Goal: Task Accomplishment & Management: Use online tool/utility

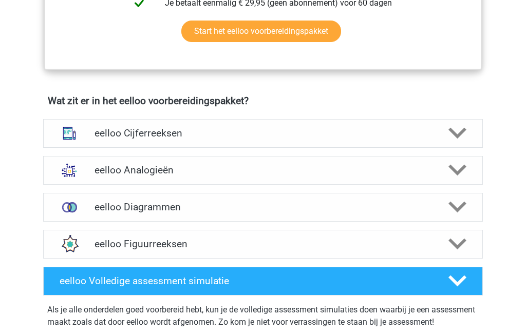
scroll to position [574, 0]
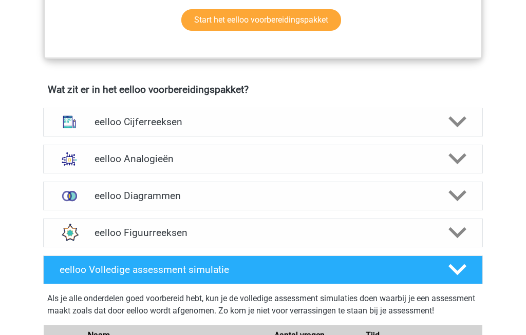
click at [452, 168] on icon at bounding box center [457, 160] width 18 height 18
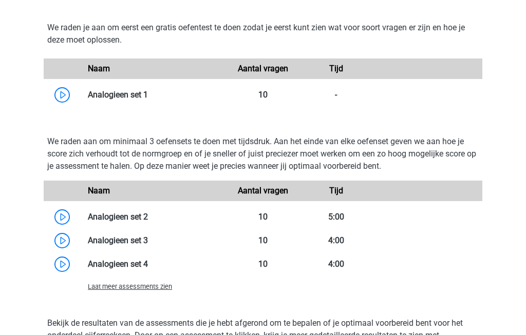
scroll to position [1053, 0]
click at [148, 222] on link at bounding box center [148, 217] width 0 height 10
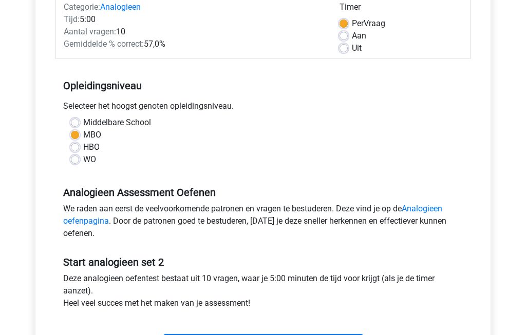
scroll to position [141, 0]
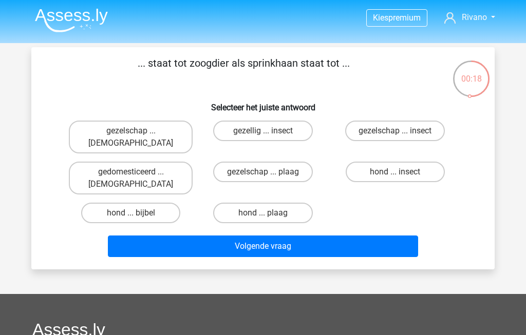
click at [412, 162] on label "hond ... insect" at bounding box center [395, 172] width 99 height 21
click at [402, 172] on input "hond ... insect" at bounding box center [398, 175] width 7 height 7
radio input "true"
click at [382, 236] on button "Volgende vraag" at bounding box center [263, 247] width 311 height 22
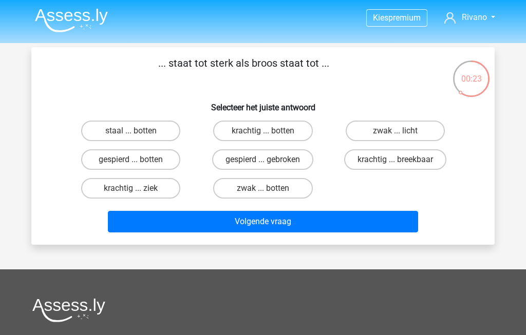
click at [427, 163] on label "krachtig ... breekbaar" at bounding box center [395, 159] width 102 height 21
click at [402, 163] on input "krachtig ... breekbaar" at bounding box center [398, 163] width 7 height 7
radio input "true"
click at [368, 221] on button "Volgende vraag" at bounding box center [263, 222] width 311 height 22
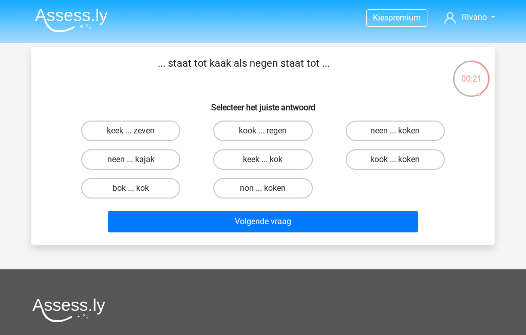
click at [299, 156] on label "keek ... kok" at bounding box center [262, 159] width 99 height 21
click at [270, 160] on input "keek ... kok" at bounding box center [266, 163] width 7 height 7
radio input "true"
click at [339, 221] on button "Volgende vraag" at bounding box center [263, 222] width 311 height 22
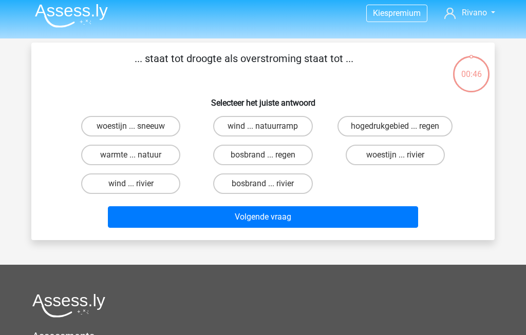
scroll to position [4, 0]
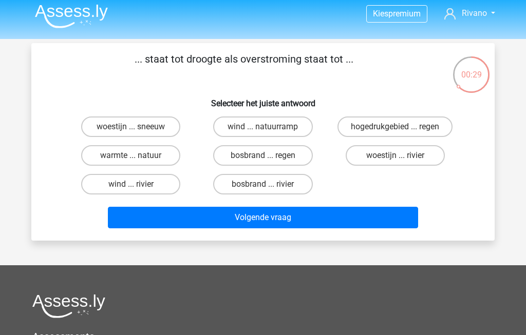
click at [424, 161] on label "woestijn ... rivier" at bounding box center [395, 155] width 99 height 21
click at [402, 161] on input "woestijn ... rivier" at bounding box center [398, 159] width 7 height 7
radio input "true"
click at [378, 214] on button "Volgende vraag" at bounding box center [263, 218] width 311 height 22
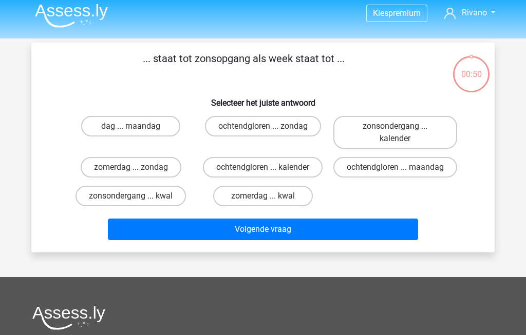
scroll to position [0, 0]
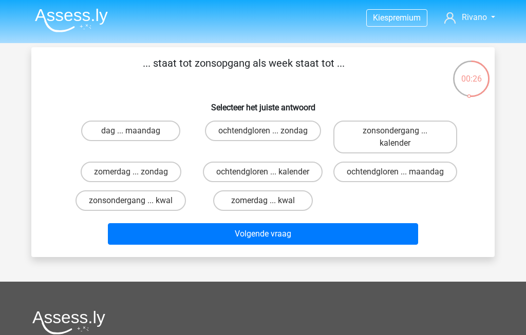
click at [306, 175] on label "ochtendgloren ... kalender" at bounding box center [263, 172] width 120 height 21
click at [270, 175] on input "ochtendgloren ... kalender" at bounding box center [266, 175] width 7 height 7
radio input "true"
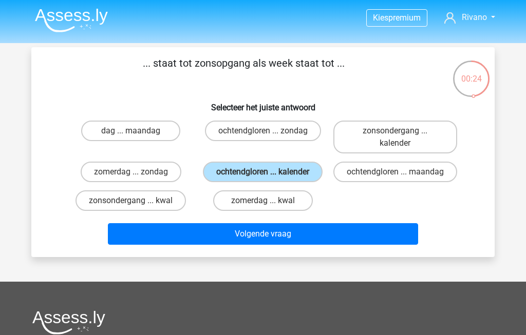
click at [293, 245] on button "Volgende vraag" at bounding box center [263, 234] width 311 height 22
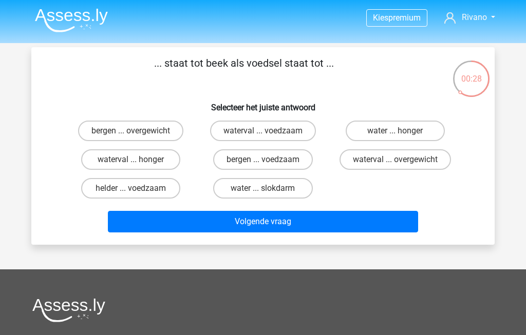
click at [90, 189] on label "helder ... voedzaam" at bounding box center [130, 188] width 99 height 21
click at [131, 189] on input "helder ... voedzaam" at bounding box center [134, 192] width 7 height 7
radio input "true"
click at [290, 192] on label "water ... slokdarm" at bounding box center [262, 188] width 99 height 21
click at [270, 192] on input "water ... slokdarm" at bounding box center [266, 192] width 7 height 7
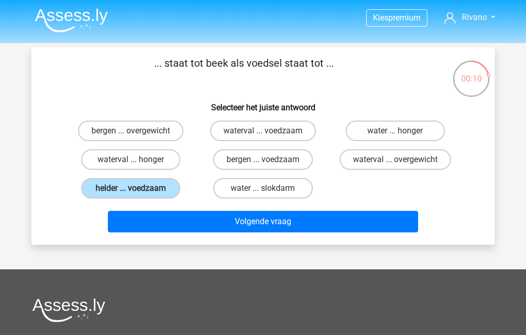
radio input "true"
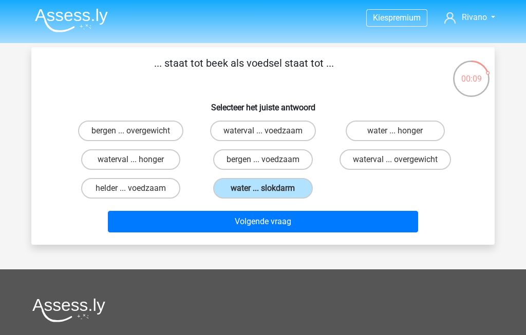
click at [337, 219] on button "Volgende vraag" at bounding box center [263, 222] width 311 height 22
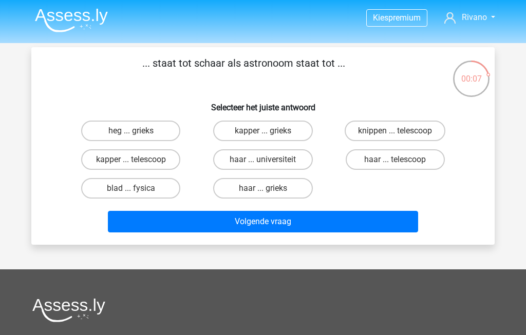
click at [409, 156] on label "haar ... telescoop" at bounding box center [395, 159] width 99 height 21
click at [402, 160] on input "haar ... telescoop" at bounding box center [398, 163] width 7 height 7
radio input "true"
click at [366, 223] on button "Volgende vraag" at bounding box center [263, 222] width 311 height 22
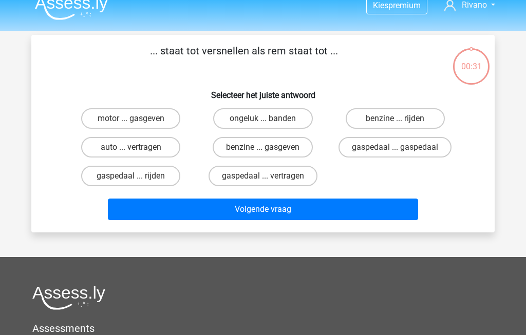
scroll to position [12, 0]
click at [303, 177] on label "gaspedaal ... vertragen" at bounding box center [263, 176] width 109 height 21
click at [270, 177] on input "gaspedaal ... vertragen" at bounding box center [266, 179] width 7 height 7
radio input "true"
click at [323, 208] on button "Volgende vraag" at bounding box center [263, 210] width 311 height 22
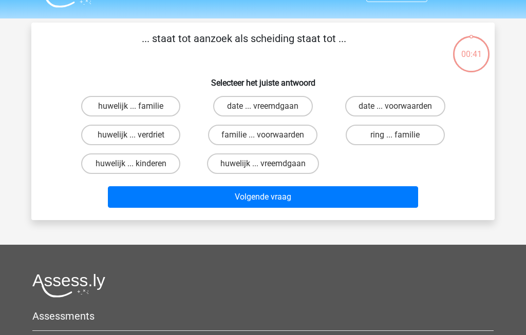
scroll to position [0, 0]
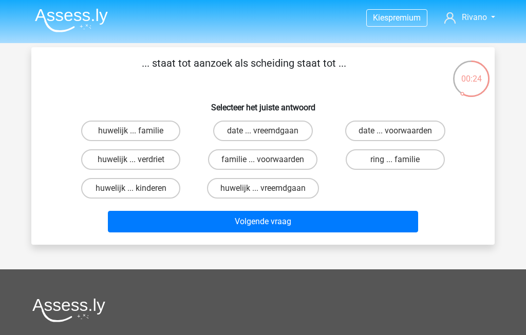
click at [297, 187] on label "huwelijk ... vreemdgaan" at bounding box center [263, 188] width 112 height 21
click at [270, 189] on input "huwelijk ... vreemdgaan" at bounding box center [266, 192] width 7 height 7
radio input "true"
click at [322, 219] on div "Volgende vraag" at bounding box center [263, 220] width 430 height 34
click at [328, 233] on button "Volgende vraag" at bounding box center [263, 222] width 311 height 22
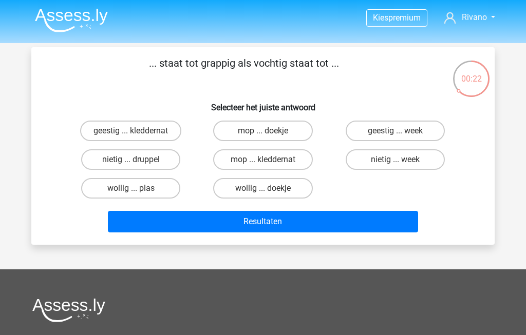
click at [288, 159] on label "mop ... kleddernat" at bounding box center [262, 159] width 99 height 21
click at [270, 160] on input "mop ... kleddernat" at bounding box center [266, 163] width 7 height 7
radio input "true"
click at [297, 218] on button "Resultaten" at bounding box center [263, 222] width 311 height 22
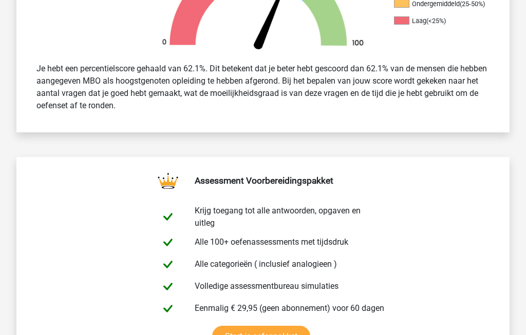
scroll to position [424, 0]
